Goal: Task Accomplishment & Management: Manage account settings

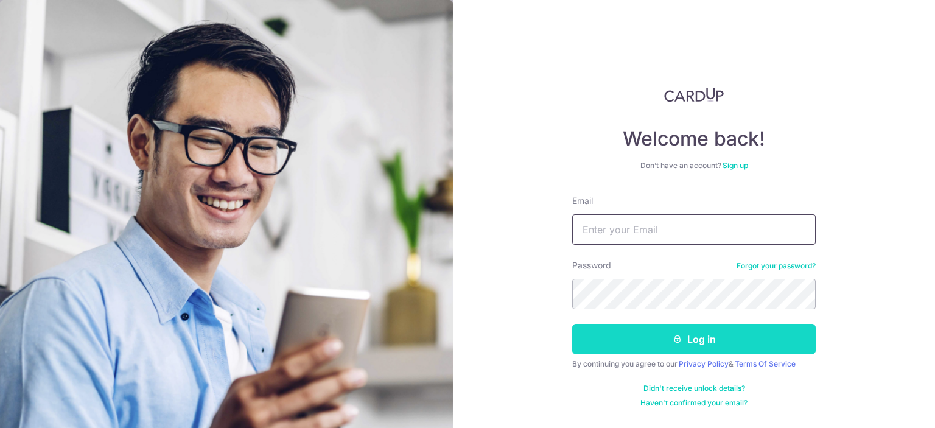
type input "[EMAIL_ADDRESS][DOMAIN_NAME]"
click at [660, 328] on button "Log in" at bounding box center [693, 339] width 243 height 30
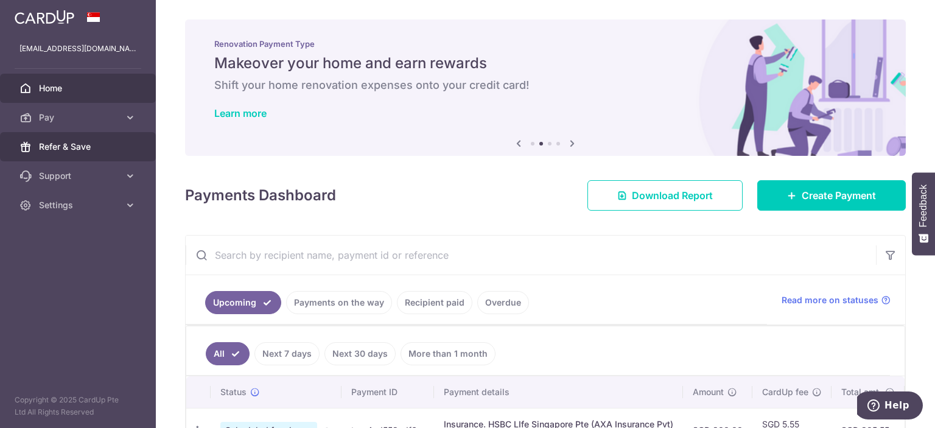
click at [51, 139] on link "Refer & Save" at bounding box center [78, 146] width 156 height 29
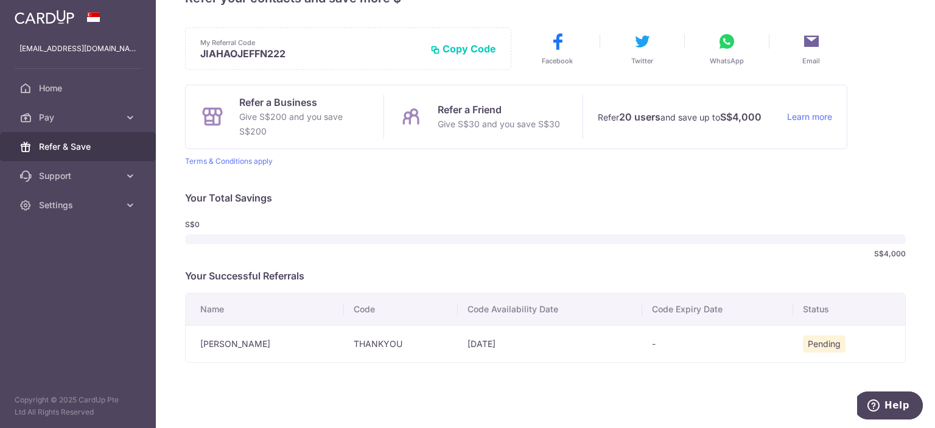
scroll to position [51, 0]
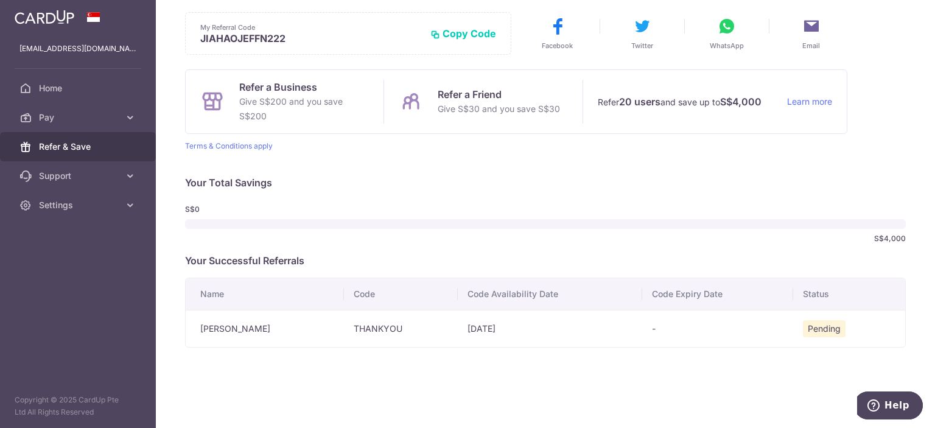
click at [2, 21] on div at bounding box center [78, 17] width 156 height 34
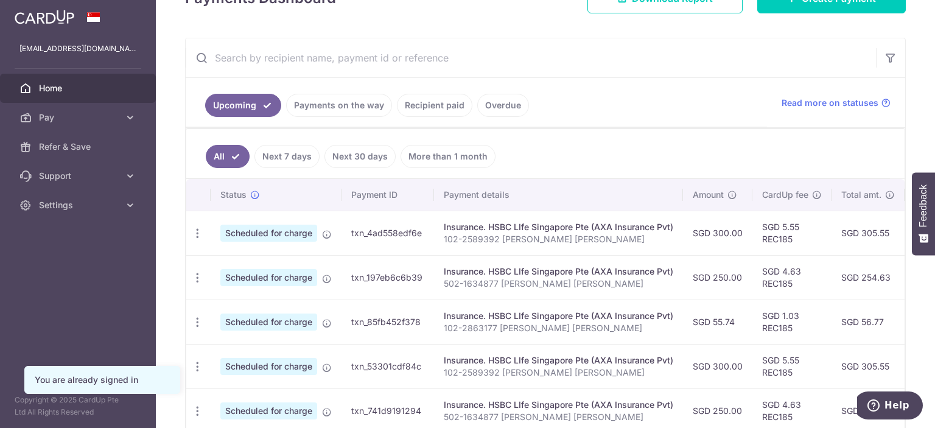
scroll to position [258, 0]
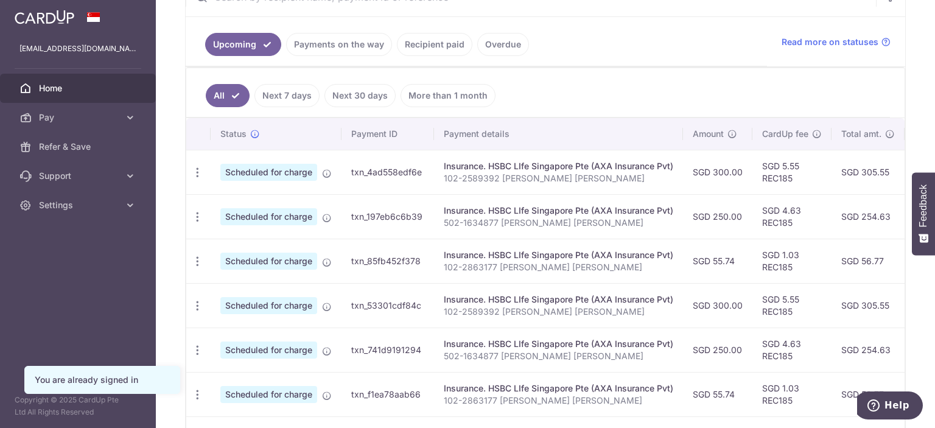
click at [469, 163] on div "Insurance. HSBC LIfe Singapore Pte (AXA Insurance Pvt)" at bounding box center [558, 166] width 229 height 12
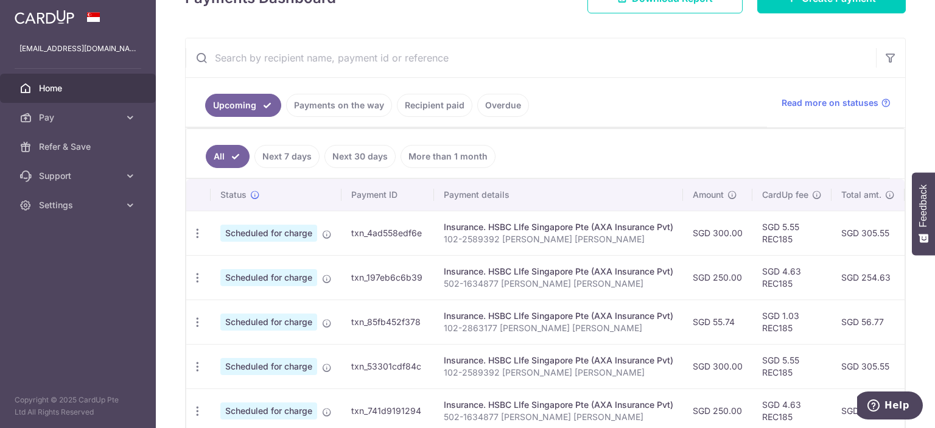
click at [281, 153] on link "Next 7 days" at bounding box center [286, 156] width 65 height 23
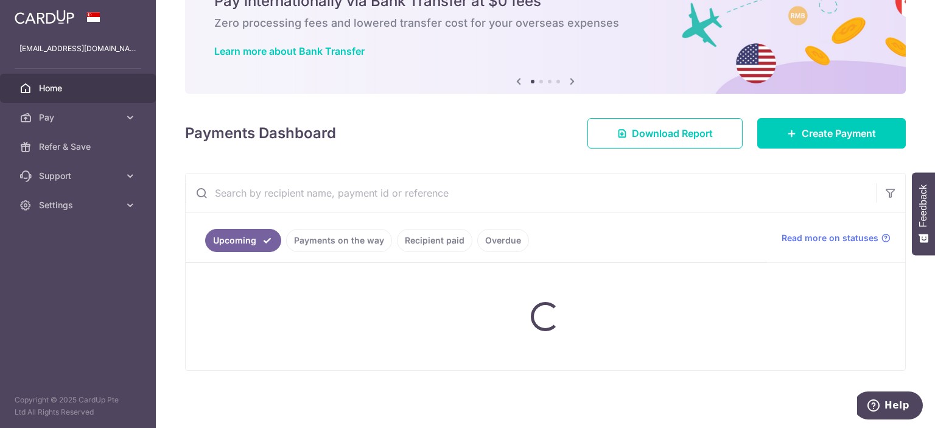
scroll to position [164, 0]
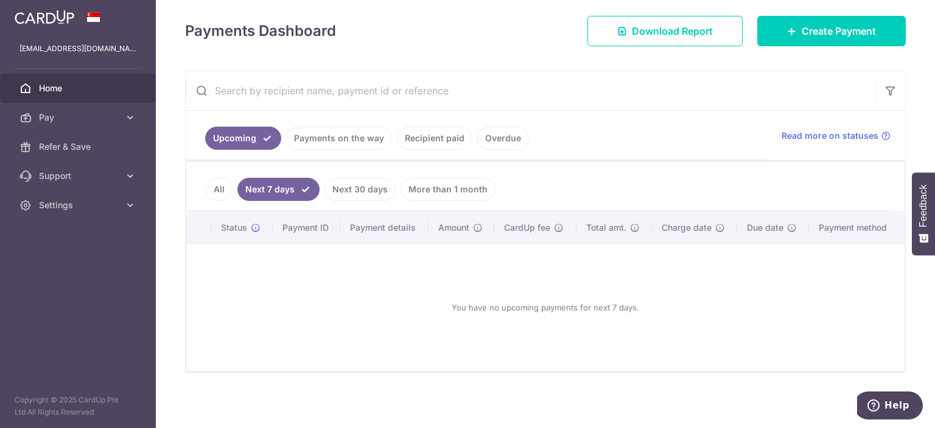
click at [369, 176] on ul "All Next 7 days Next 30 days More than 1 month" at bounding box center [538, 186] width 704 height 49
click at [367, 180] on link "Next 30 days" at bounding box center [359, 189] width 71 height 23
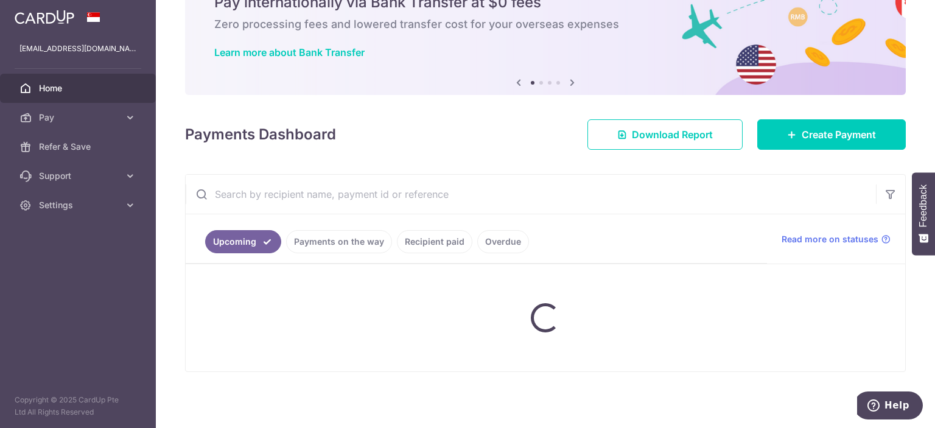
scroll to position [177, 0]
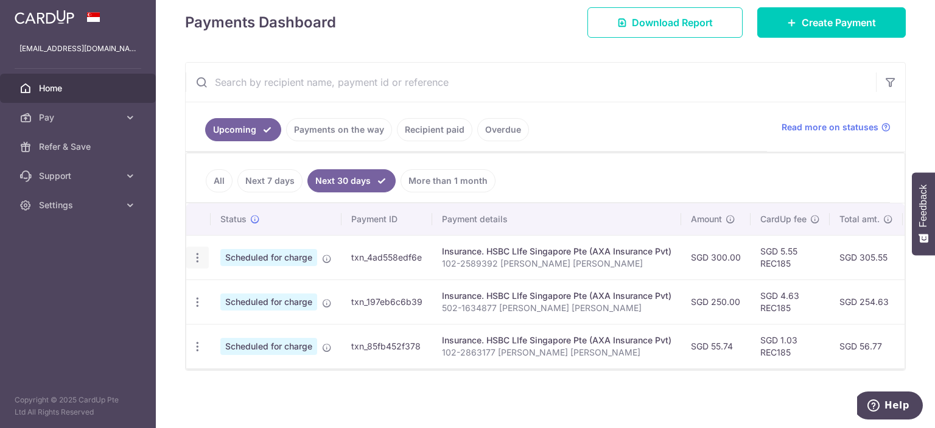
click at [196, 251] on icon "button" at bounding box center [197, 257] width 13 height 13
click at [175, 236] on div "× Pause Schedule Pause all future payments in this series Pause just this one p…" at bounding box center [545, 214] width 779 height 428
click at [256, 249] on span "Scheduled for charge" at bounding box center [268, 257] width 97 height 17
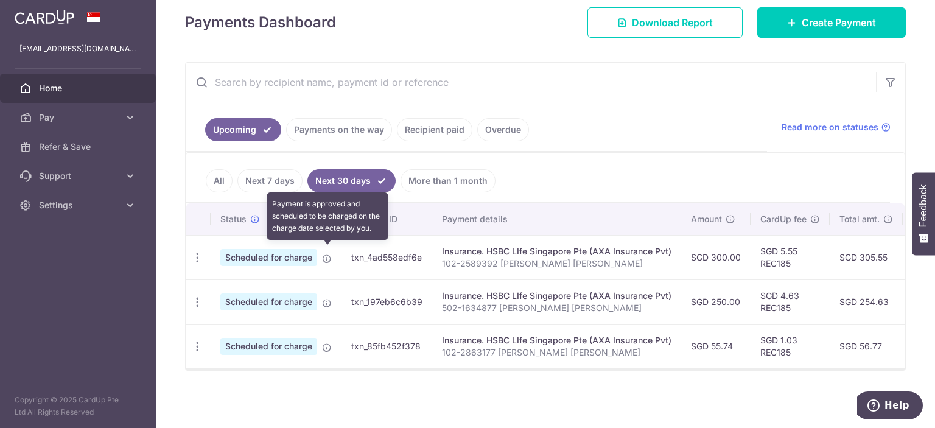
click at [324, 254] on icon at bounding box center [327, 259] width 10 height 10
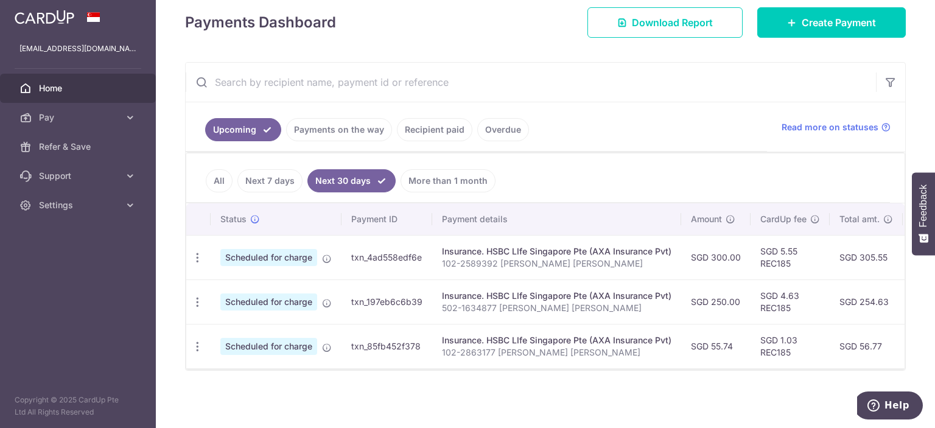
click at [376, 251] on td "txn_4ad558edf6e" at bounding box center [386, 257] width 91 height 44
click at [505, 257] on p "102-2589392 [PERSON_NAME] [PERSON_NAME]" at bounding box center [556, 263] width 229 height 12
click at [825, 253] on td "SGD 5.55 REC185" at bounding box center [789, 257] width 79 height 44
click at [125, 116] on icon at bounding box center [130, 117] width 12 height 12
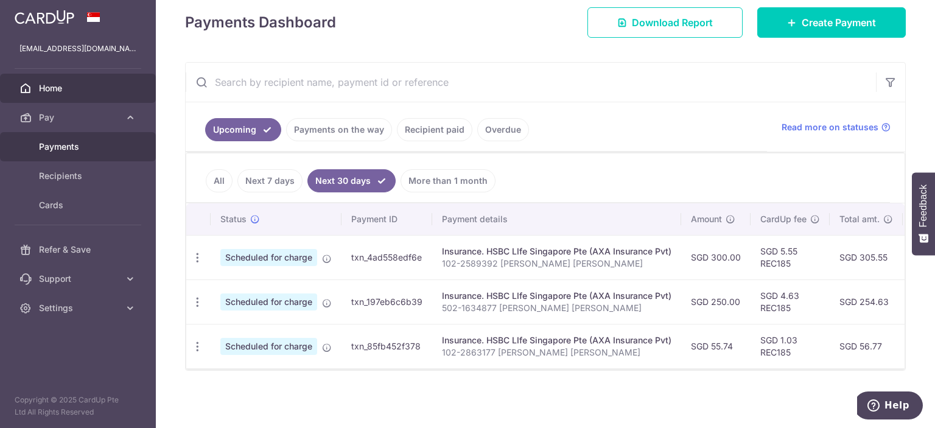
click at [75, 147] on span "Payments" at bounding box center [79, 147] width 80 height 12
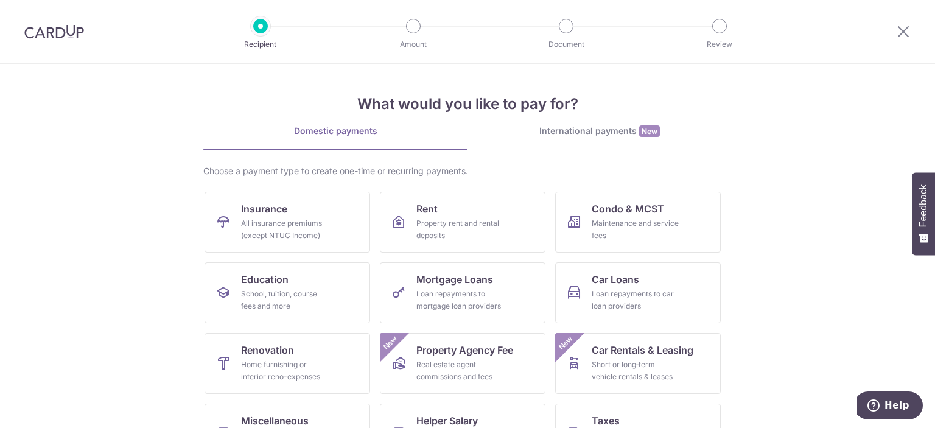
click at [43, 28] on img at bounding box center [54, 31] width 60 height 15
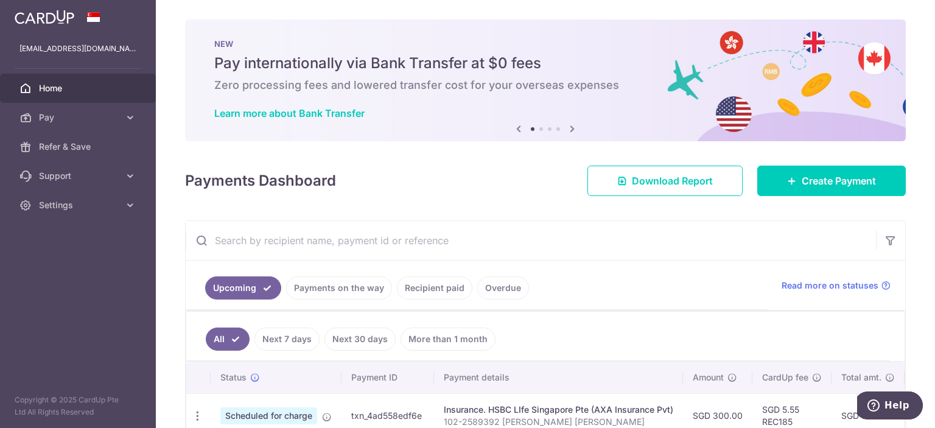
scroll to position [61, 0]
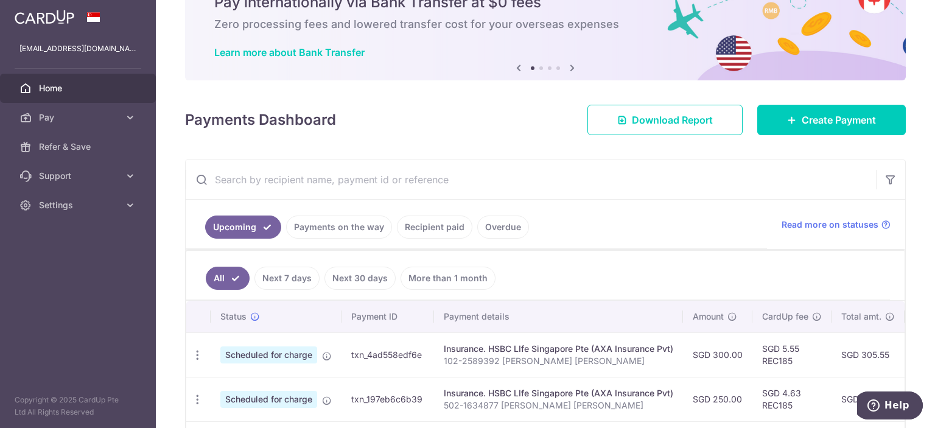
click at [323, 223] on link "Payments on the way" at bounding box center [339, 226] width 106 height 23
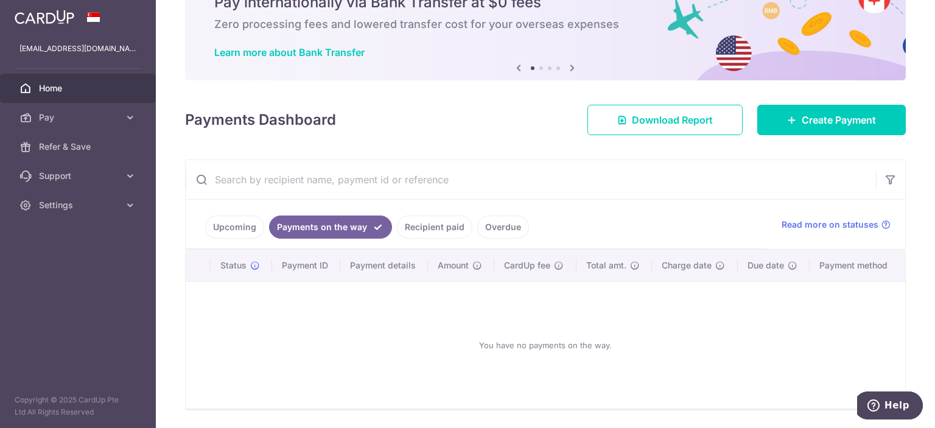
click at [441, 223] on link "Recipient paid" at bounding box center [434, 226] width 75 height 23
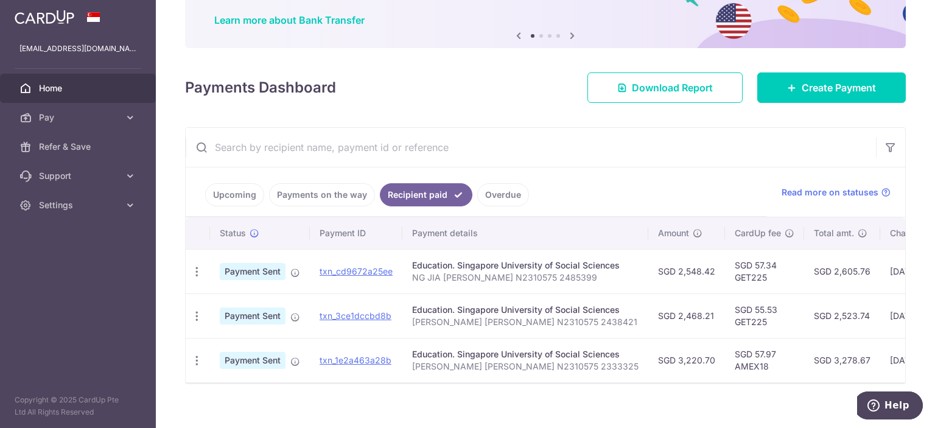
scroll to position [111, 0]
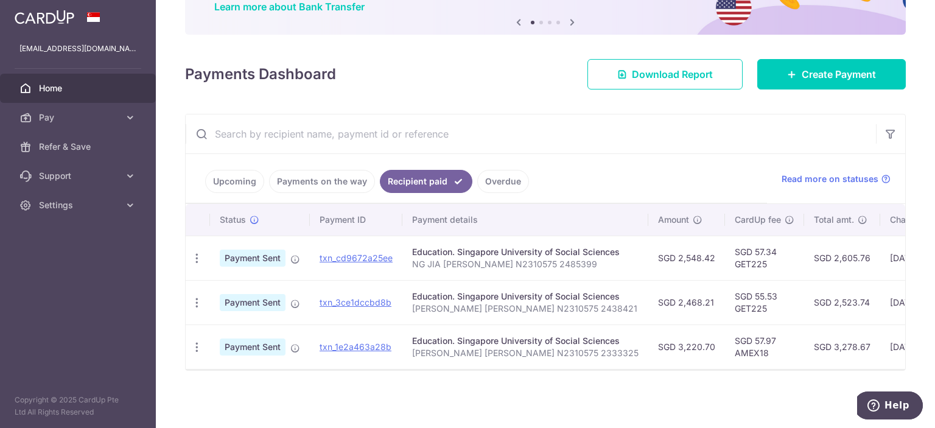
click at [251, 174] on link "Upcoming" at bounding box center [234, 181] width 59 height 23
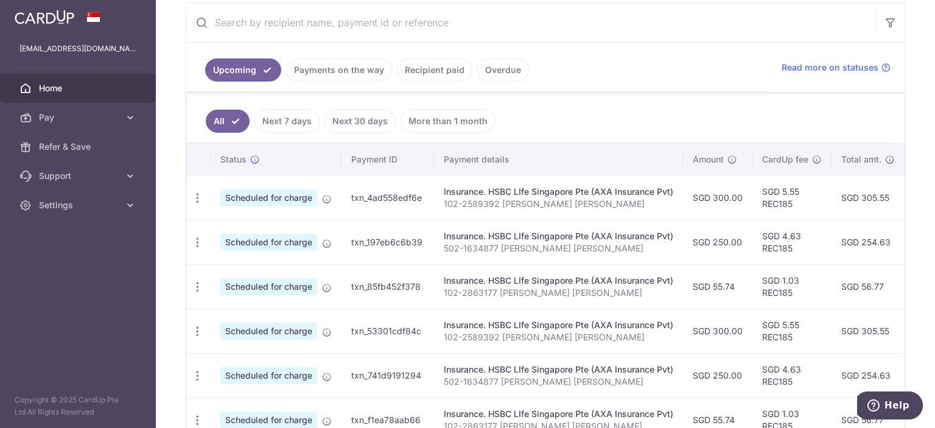
scroll to position [233, 0]
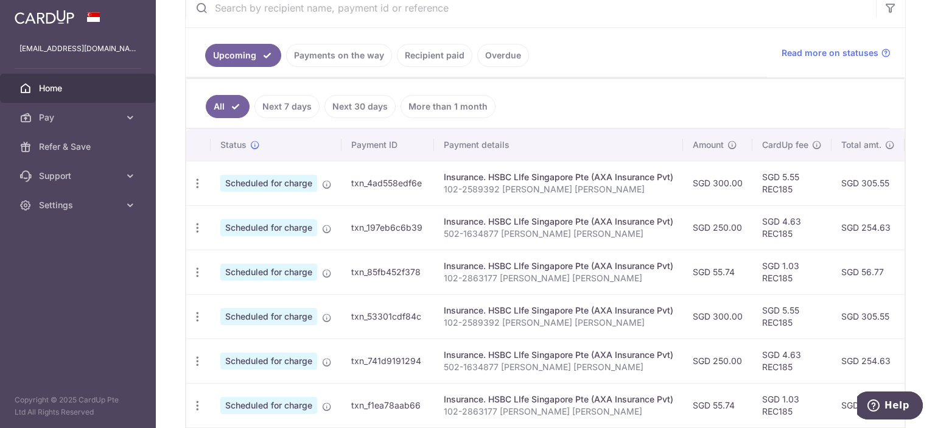
click at [726, 182] on td "SGD 300.00" at bounding box center [717, 183] width 69 height 44
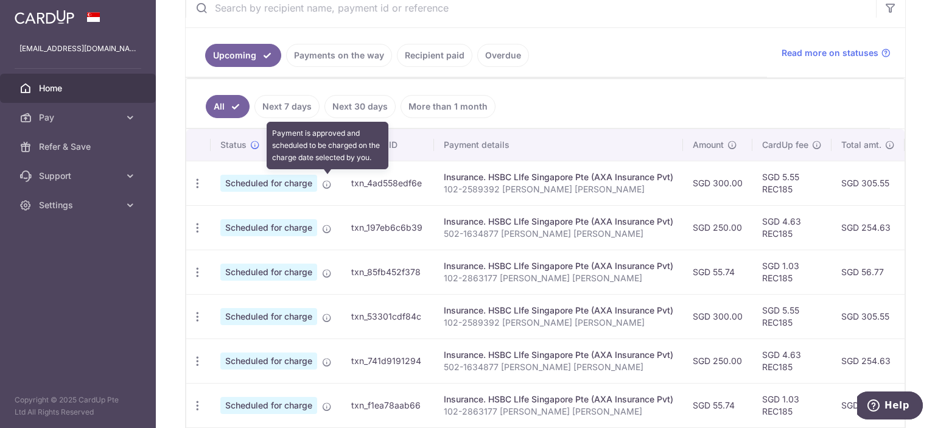
click at [329, 183] on icon at bounding box center [327, 185] width 10 height 10
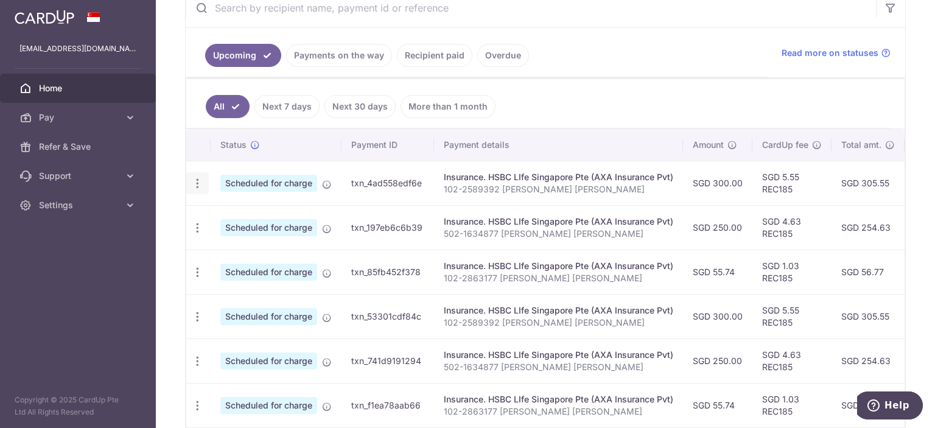
click at [195, 182] on icon "button" at bounding box center [197, 183] width 13 height 13
click at [219, 211] on link "Update payment" at bounding box center [250, 216] width 127 height 29
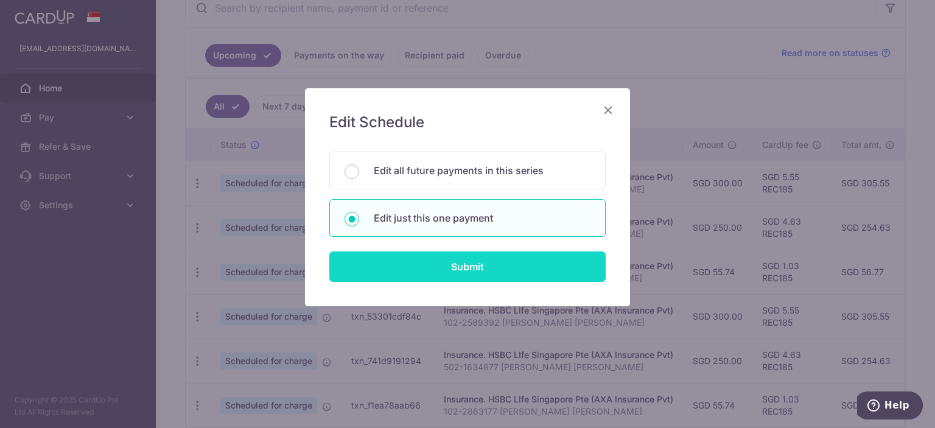
click at [497, 262] on input "Submit" at bounding box center [467, 266] width 276 height 30
radio input "true"
type input "300.00"
type input "[DATE]"
type input "102-2589392 [PERSON_NAME] [PERSON_NAME]"
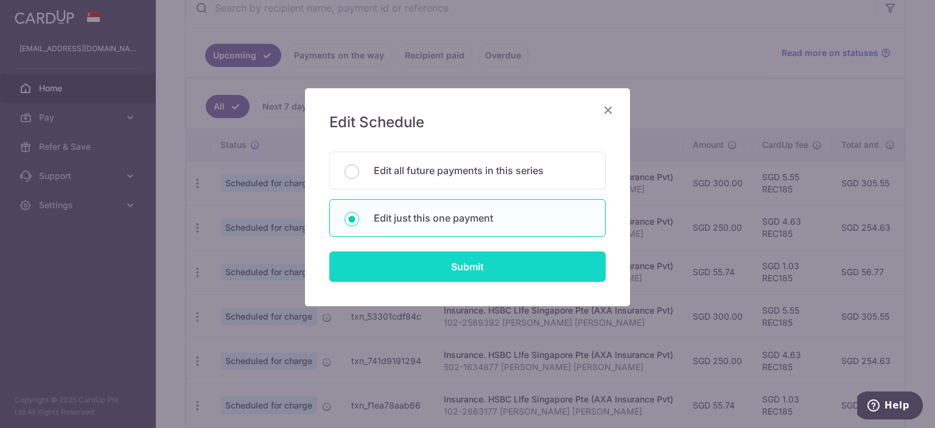
type input "REC185"
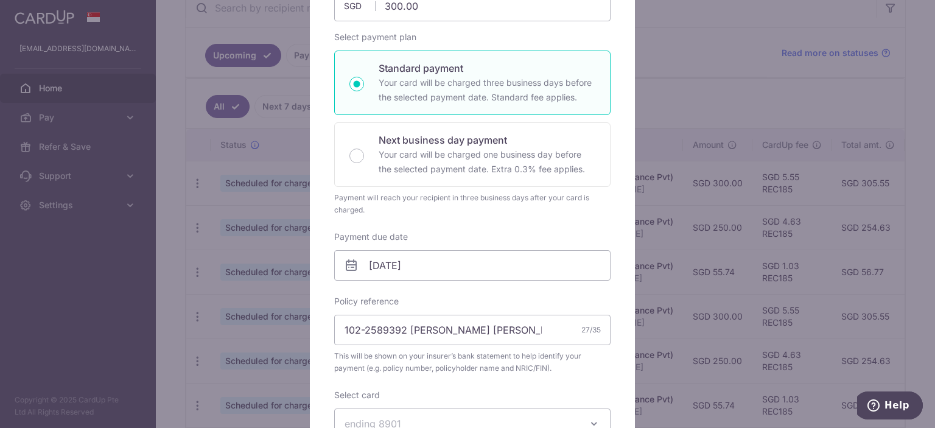
scroll to position [0, 0]
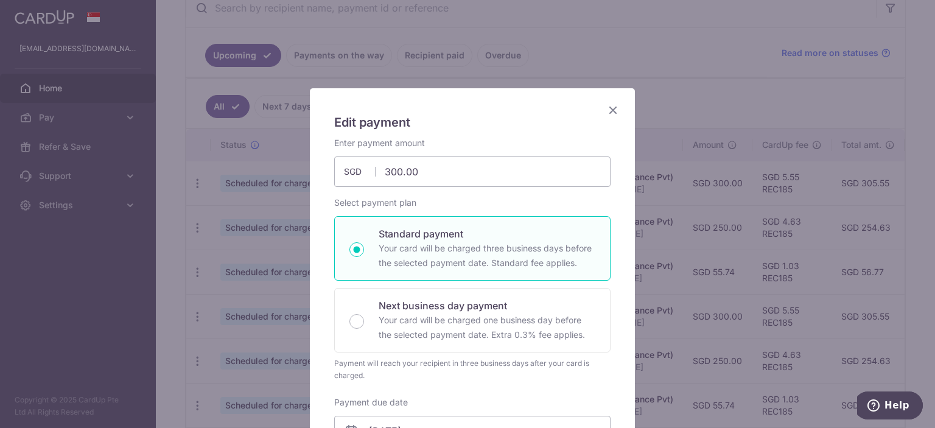
click at [606, 110] on icon "Close" at bounding box center [613, 109] width 15 height 15
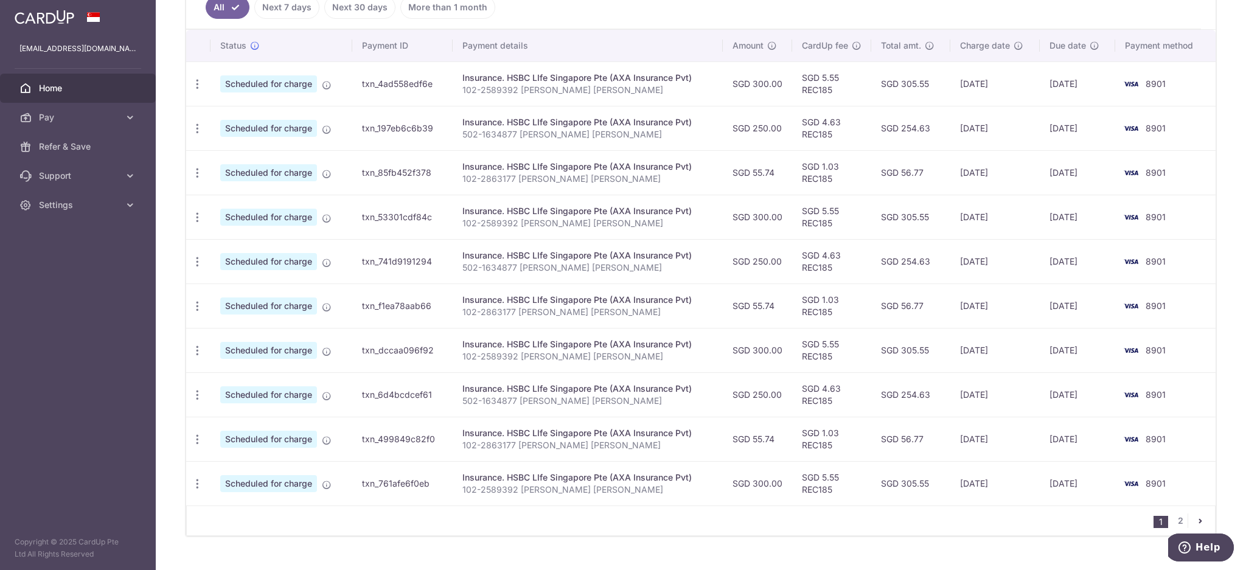
scroll to position [344, 0]
